Goal: Complete application form: Complete application form

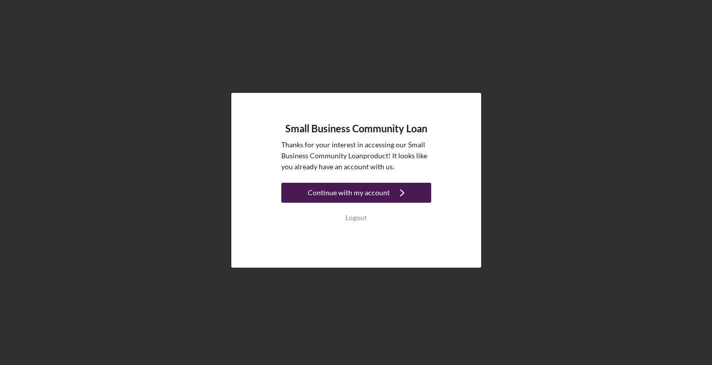
click at [386, 189] on div "Continue with my account" at bounding box center [349, 193] width 82 height 20
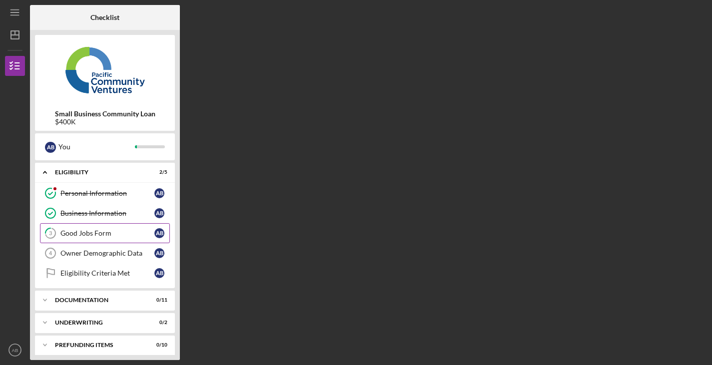
click at [134, 228] on link "3 Good Jobs Form A B" at bounding box center [105, 233] width 130 height 20
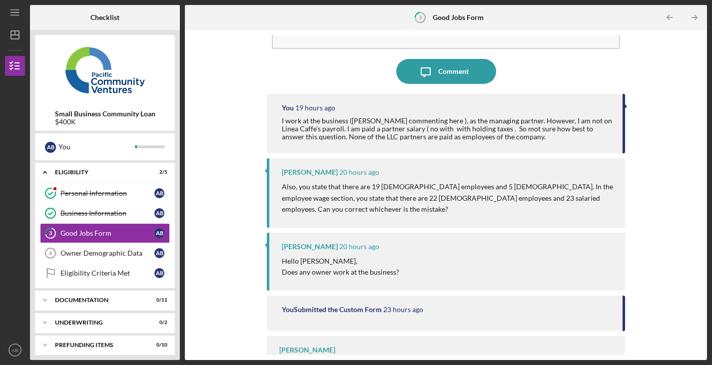
scroll to position [78, 0]
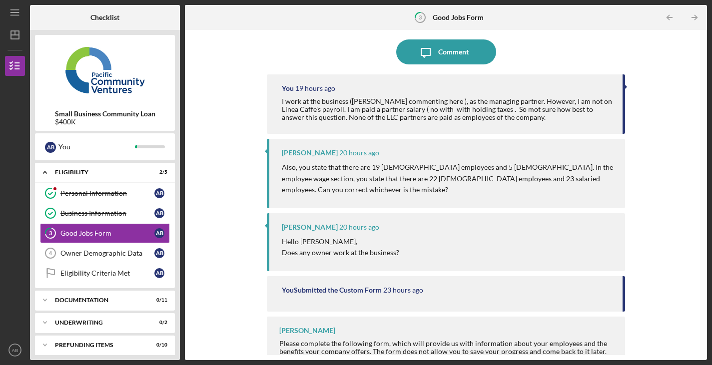
click at [422, 17] on tspan "3" at bounding box center [420, 17] width 3 height 6
